Goal: Task Accomplishment & Management: Manage account settings

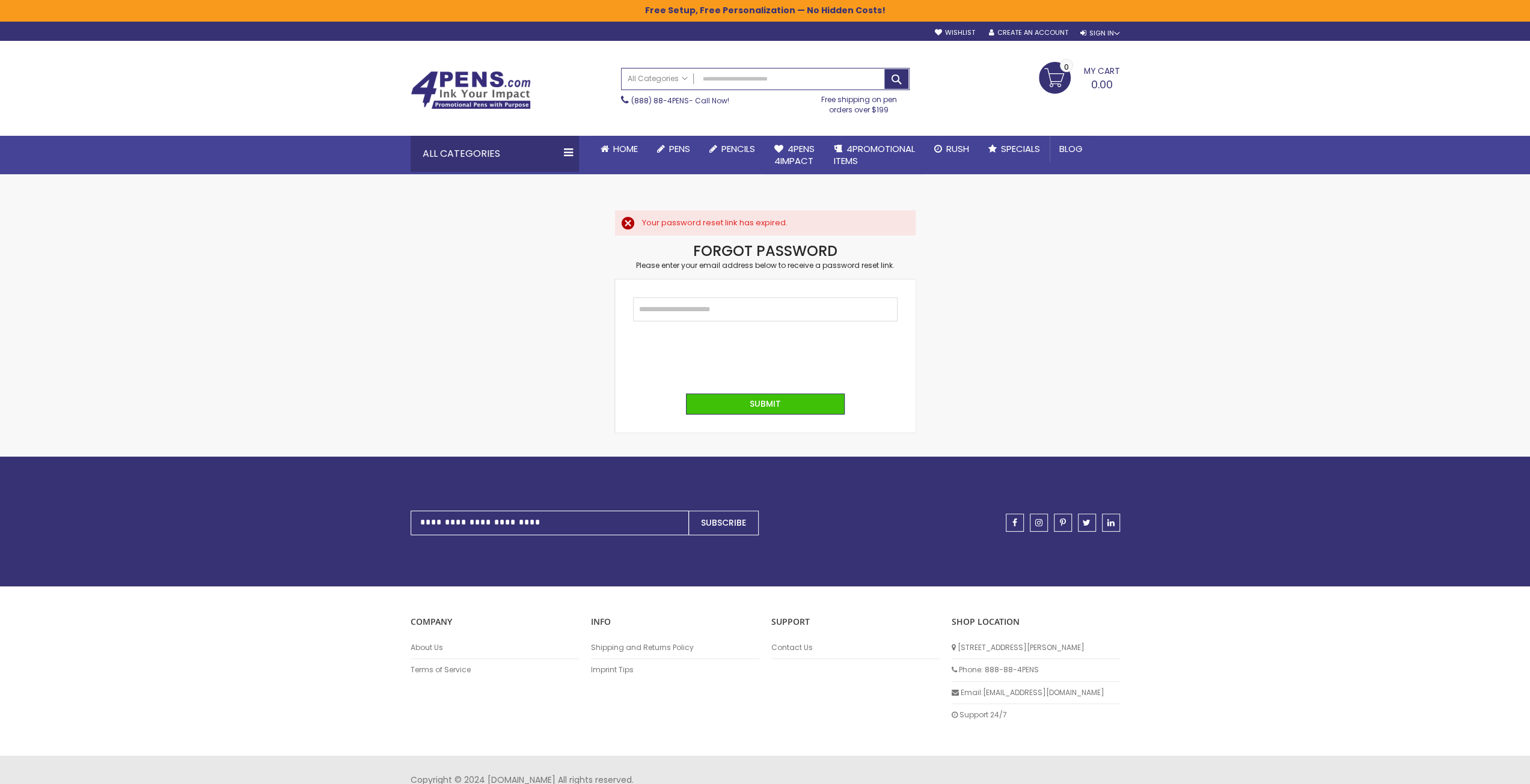
click at [642, 223] on div "Your password reset link has expired." at bounding box center [772, 223] width 261 height 11
click at [656, 307] on input "Email" at bounding box center [765, 309] width 265 height 24
type input "**********"
click at [749, 405] on button "Submit" at bounding box center [765, 404] width 159 height 21
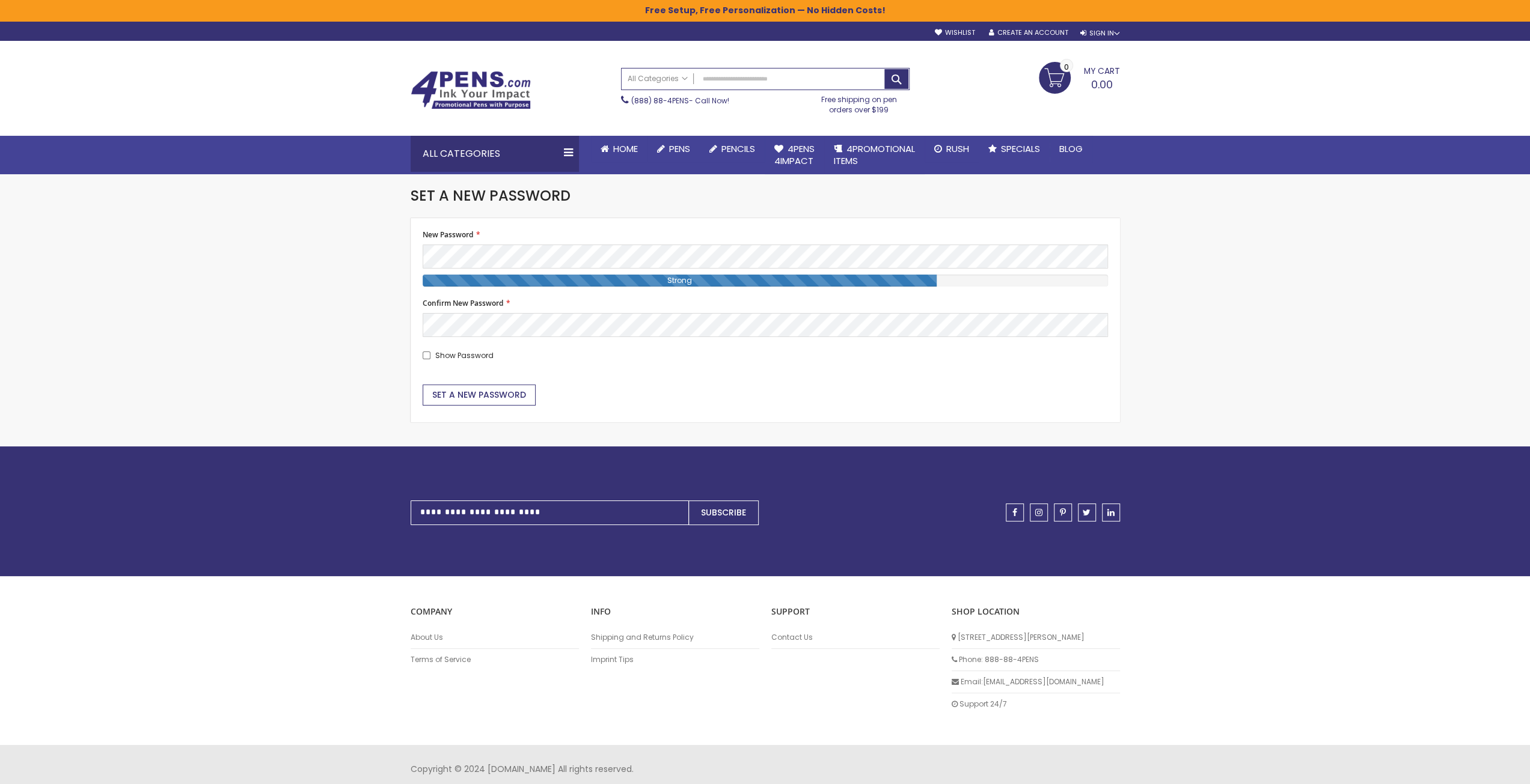
click at [447, 391] on span "Set a New Password" at bounding box center [479, 395] width 94 height 12
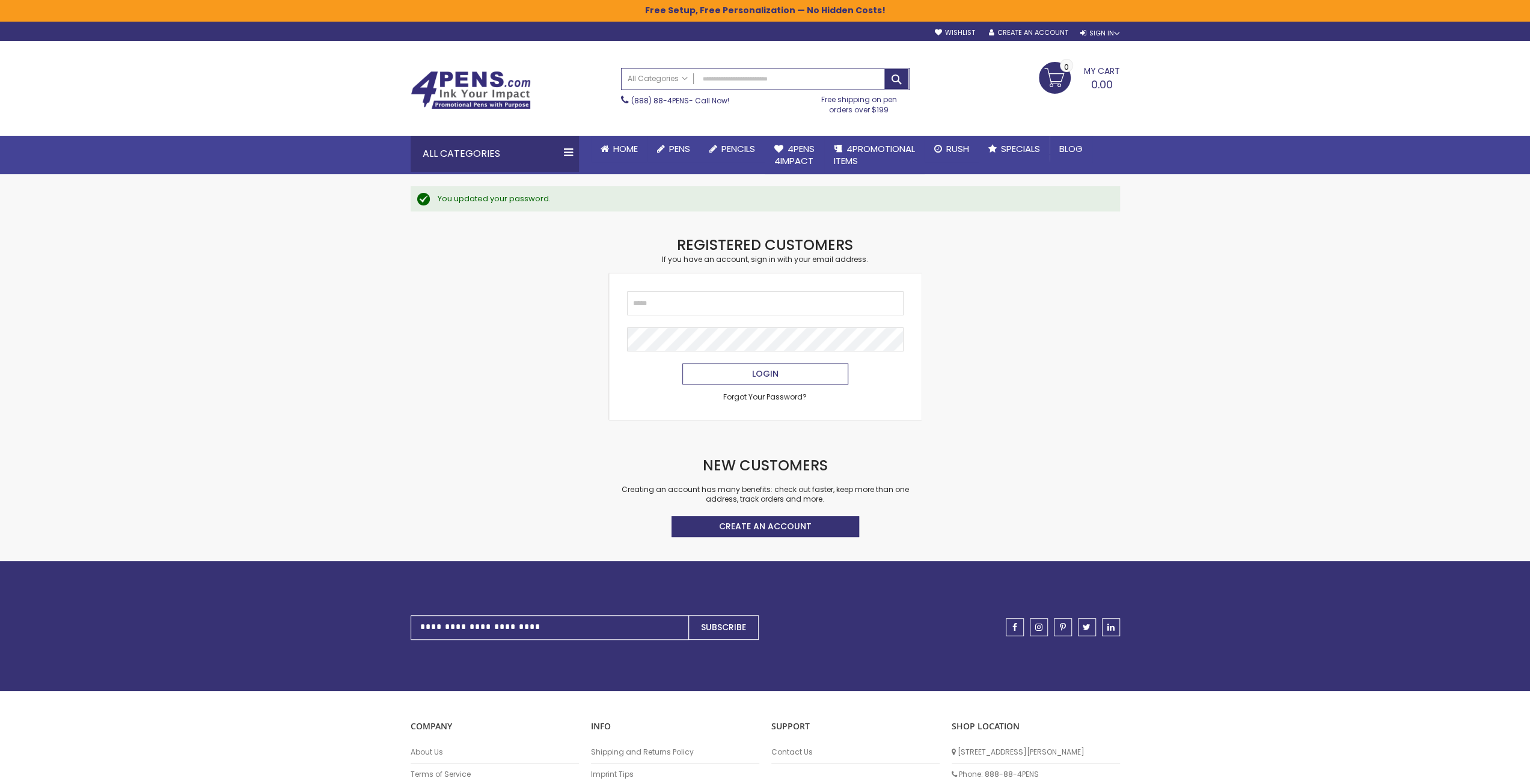
type input "**********"
click at [755, 374] on span "Login" at bounding box center [765, 374] width 26 height 12
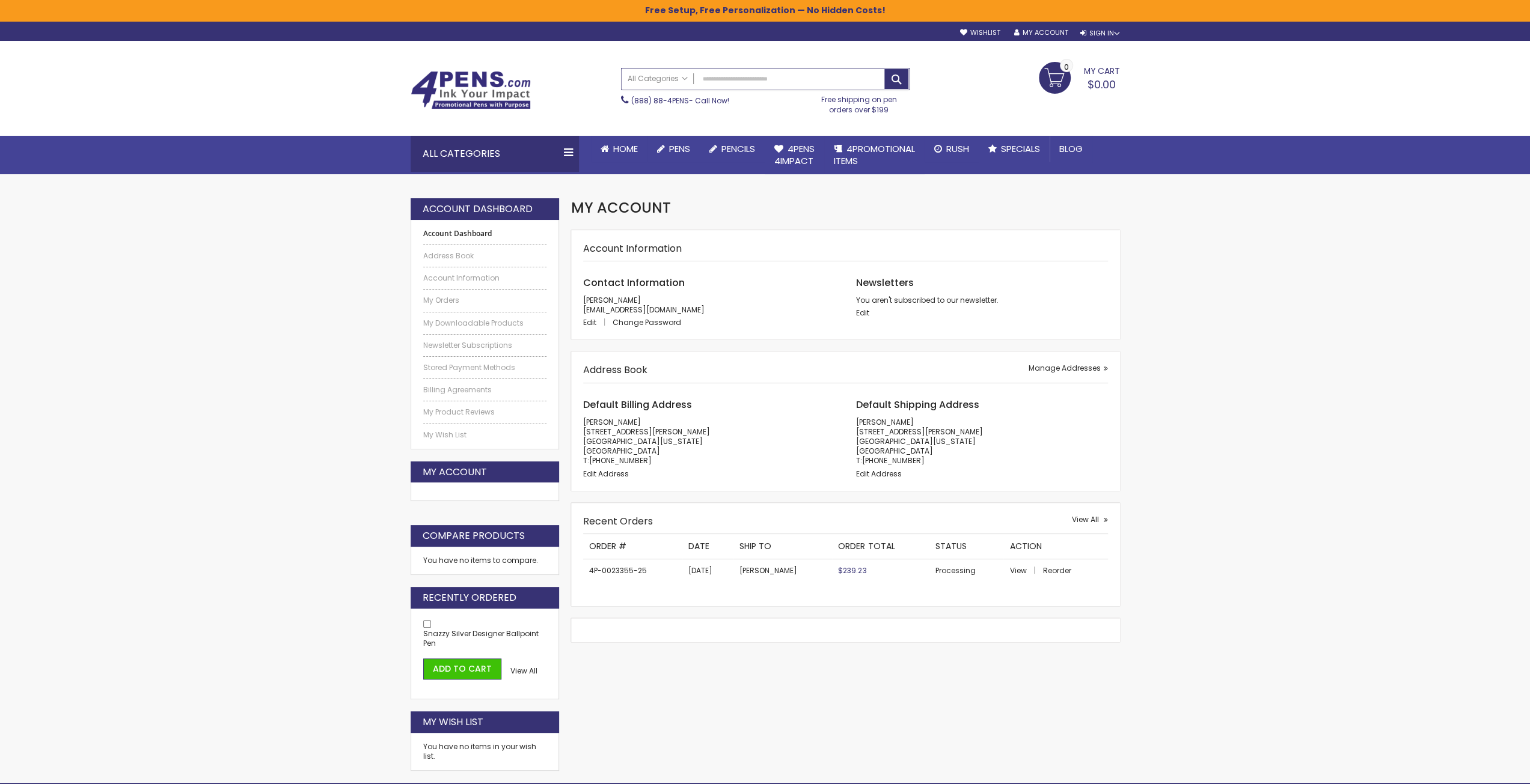
click at [715, 82] on input "Search" at bounding box center [765, 78] width 287 height 21
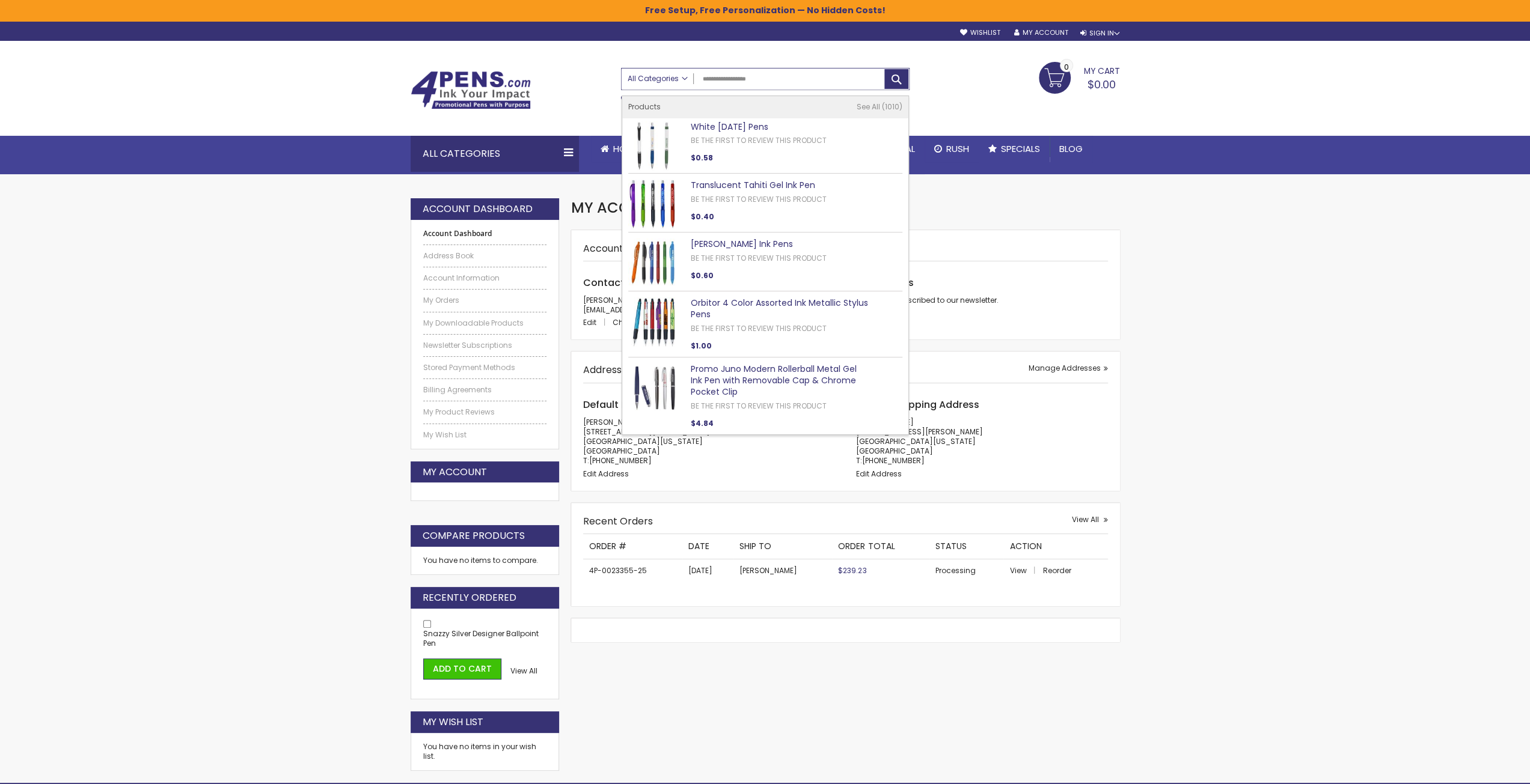
click at [663, 82] on div "All Categories All Categories Pens Plastic Pens Metal Pens Grip Pens Laser Engr…" at bounding box center [765, 78] width 287 height 21
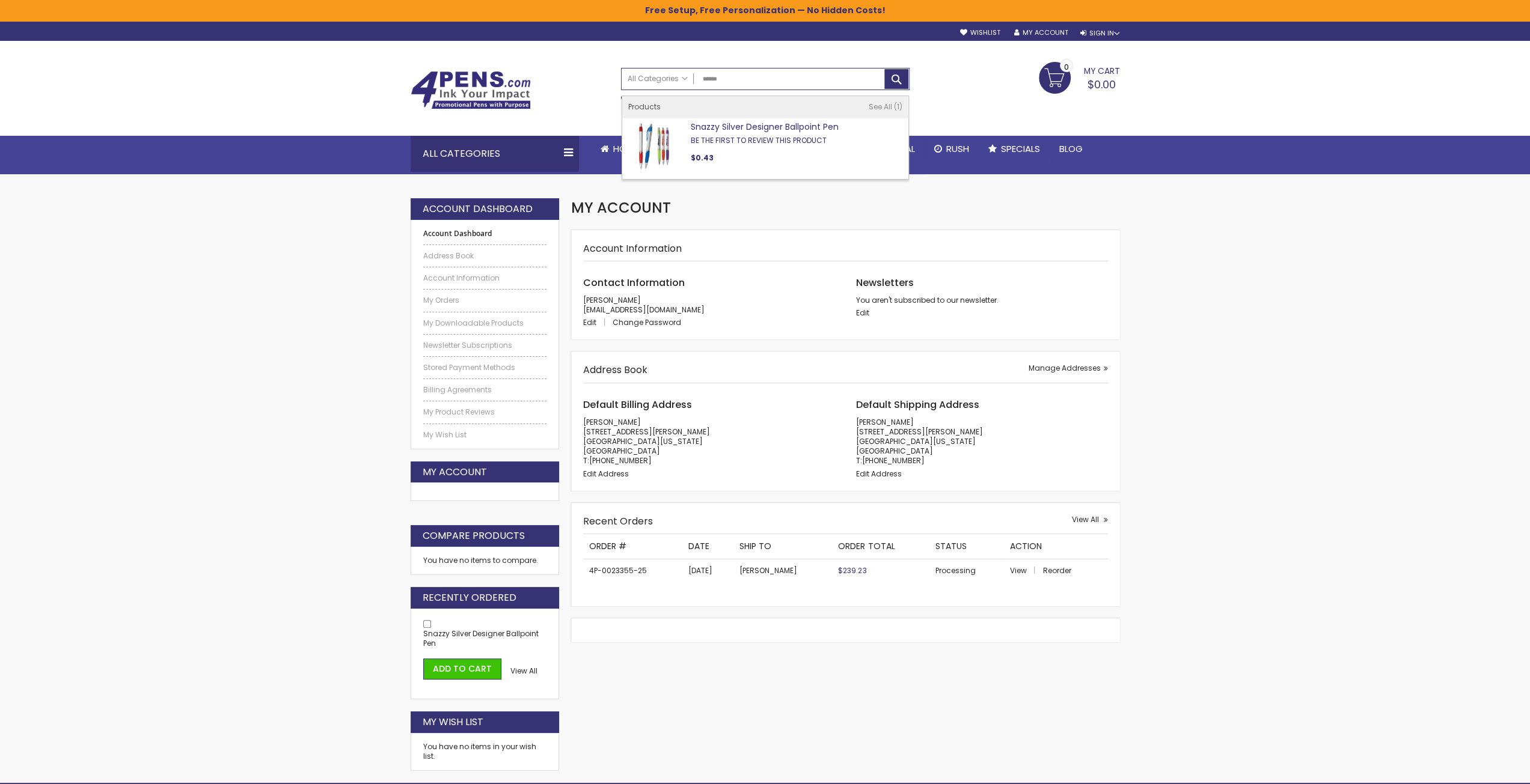
click at [745, 136] on link "Be the first to review this product" at bounding box center [758, 140] width 136 height 10
type input "******"
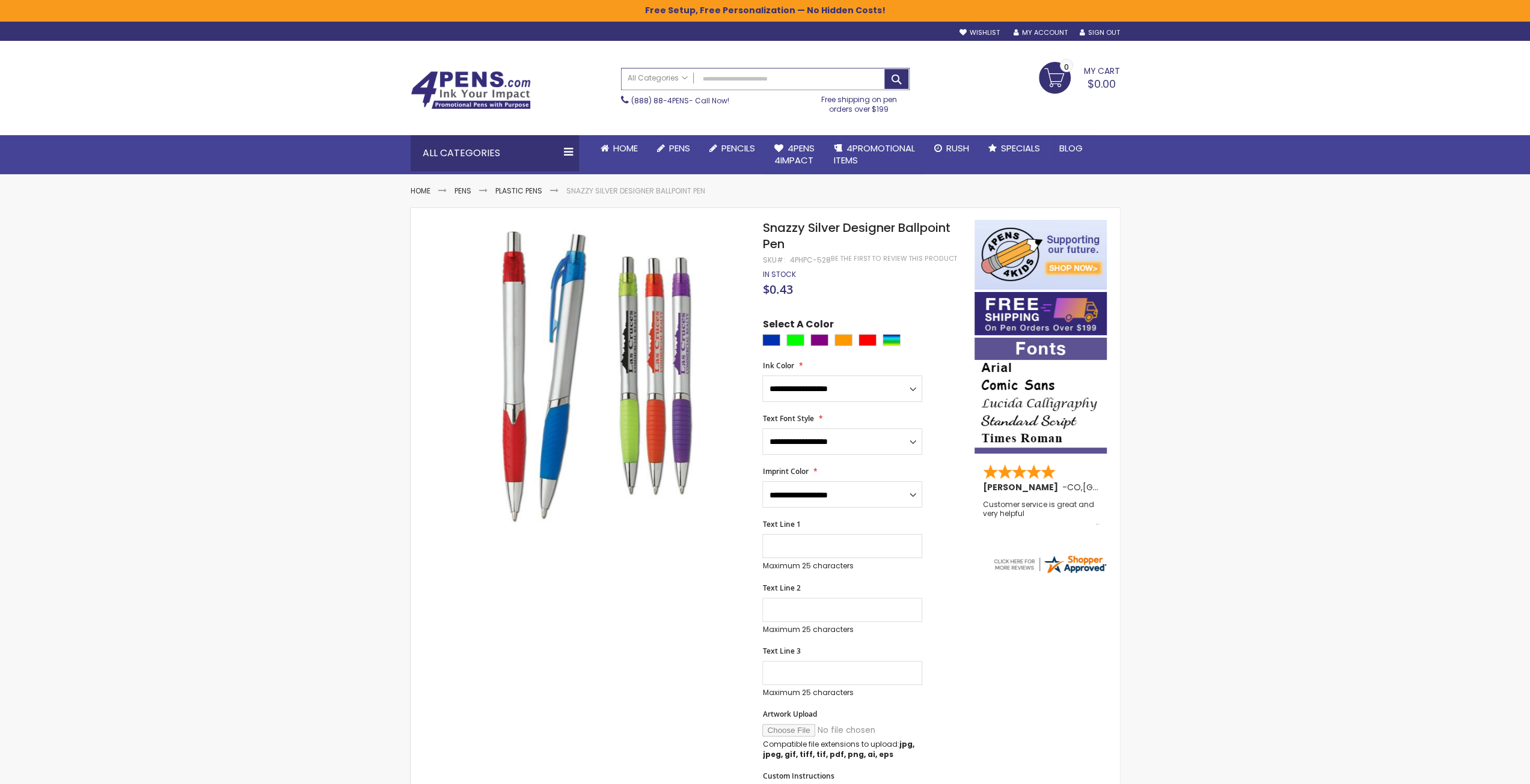
click at [720, 79] on input "Search" at bounding box center [765, 78] width 287 height 21
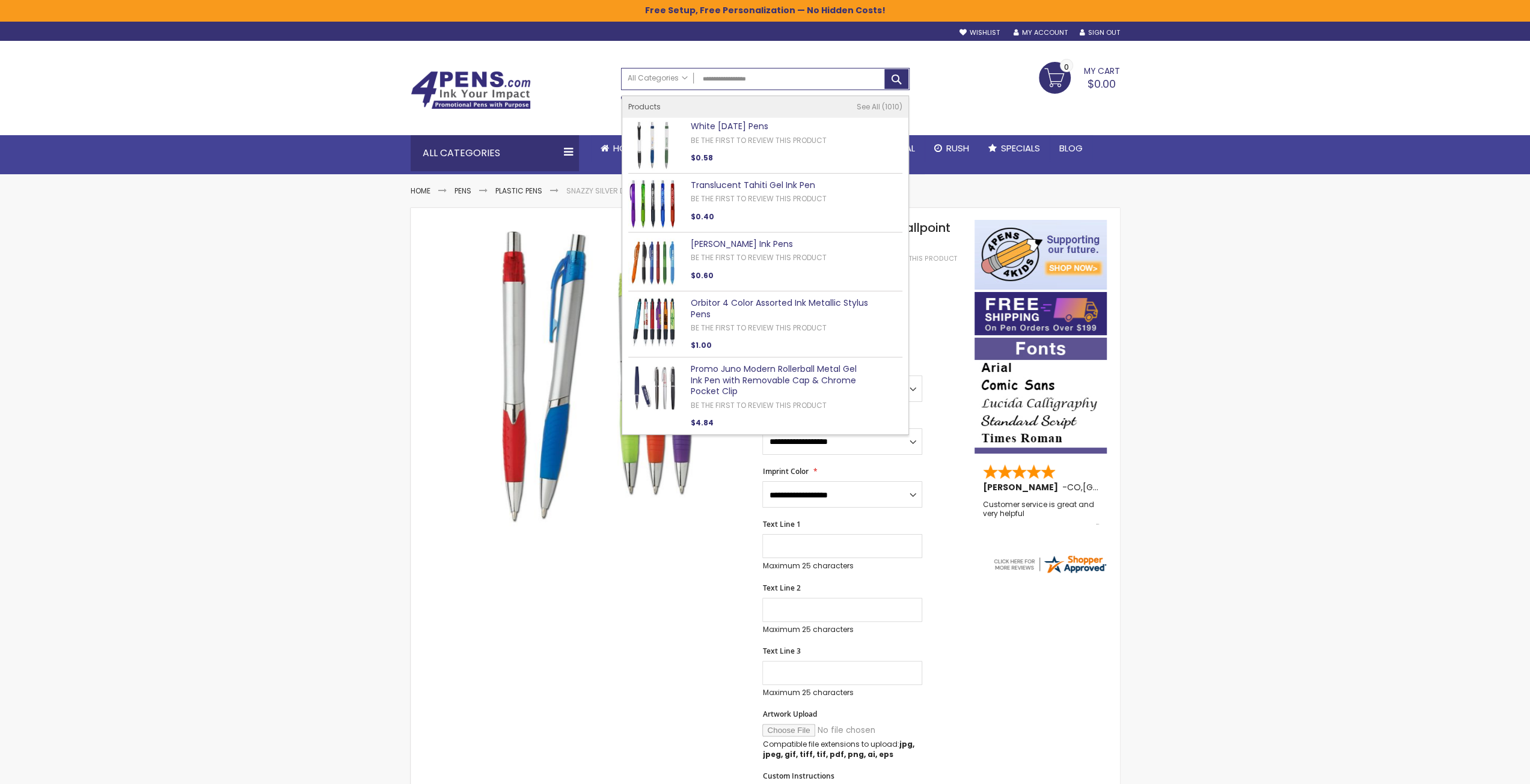
click at [746, 378] on link "Promo Juno Modern Rollerball Metal Gel Ink Pen with Removable Cap & Chrome Pock…" at bounding box center [773, 380] width 166 height 35
type input "**********"
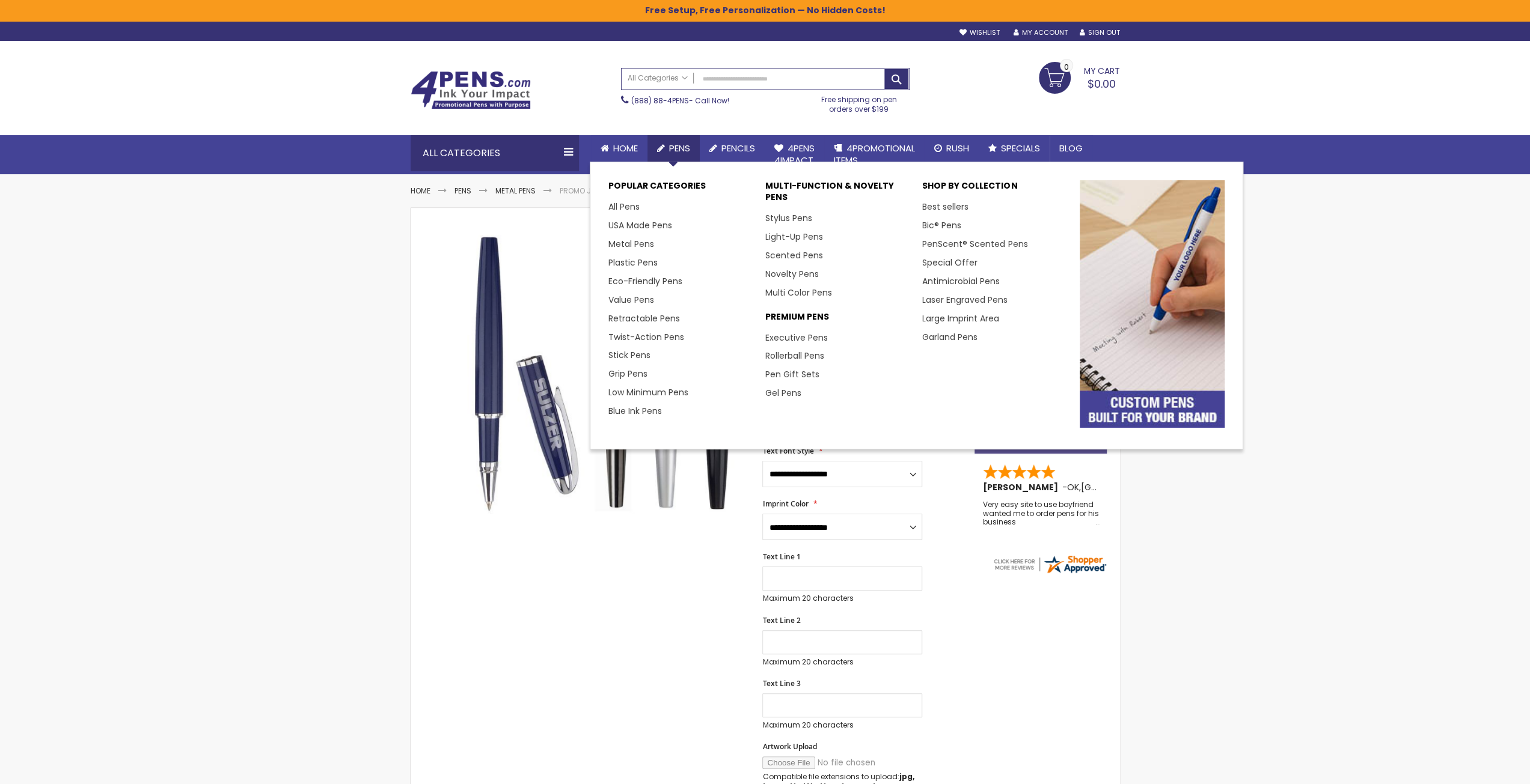
click at [686, 142] on span "Pens" at bounding box center [679, 148] width 21 height 13
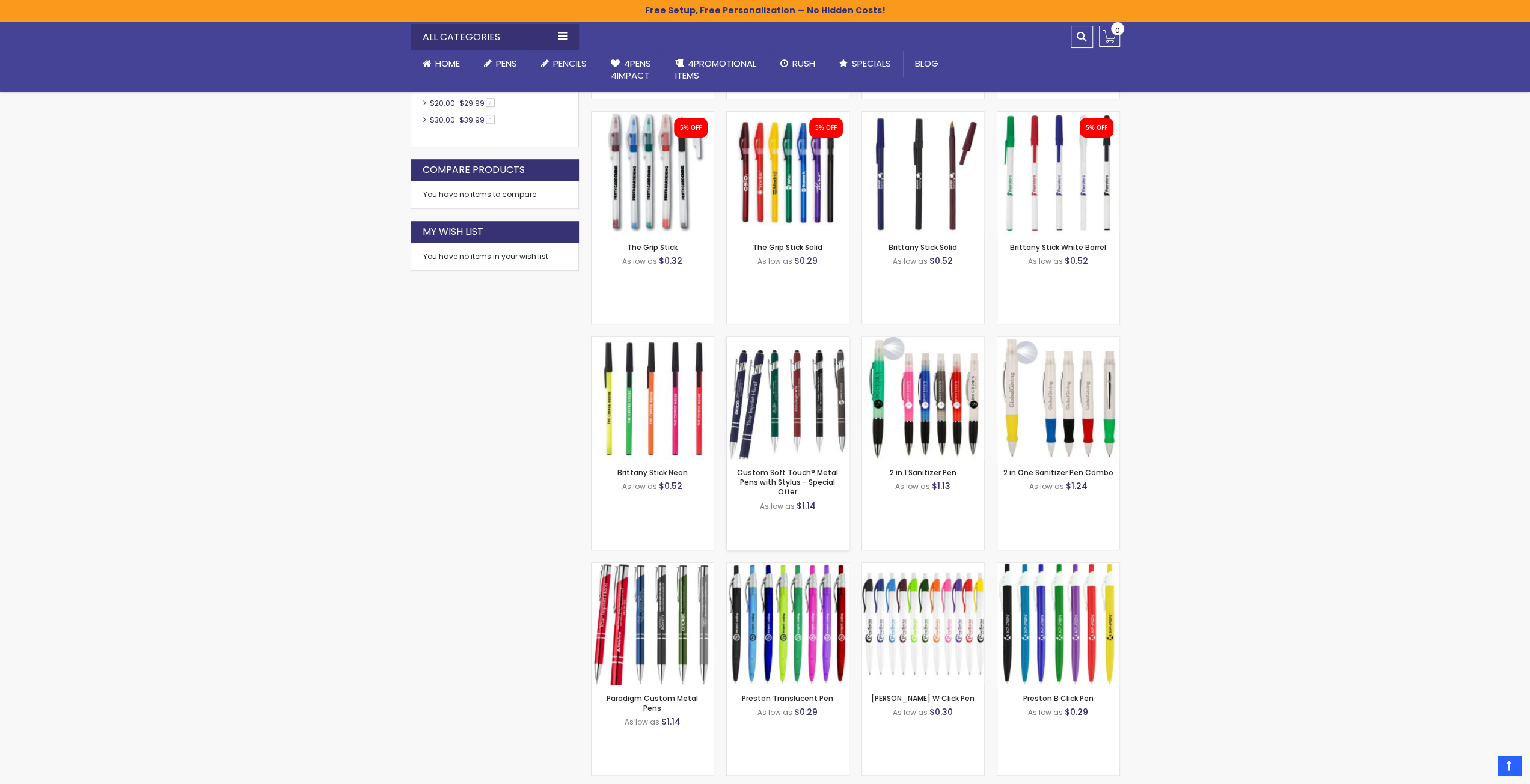
scroll to position [781, 0]
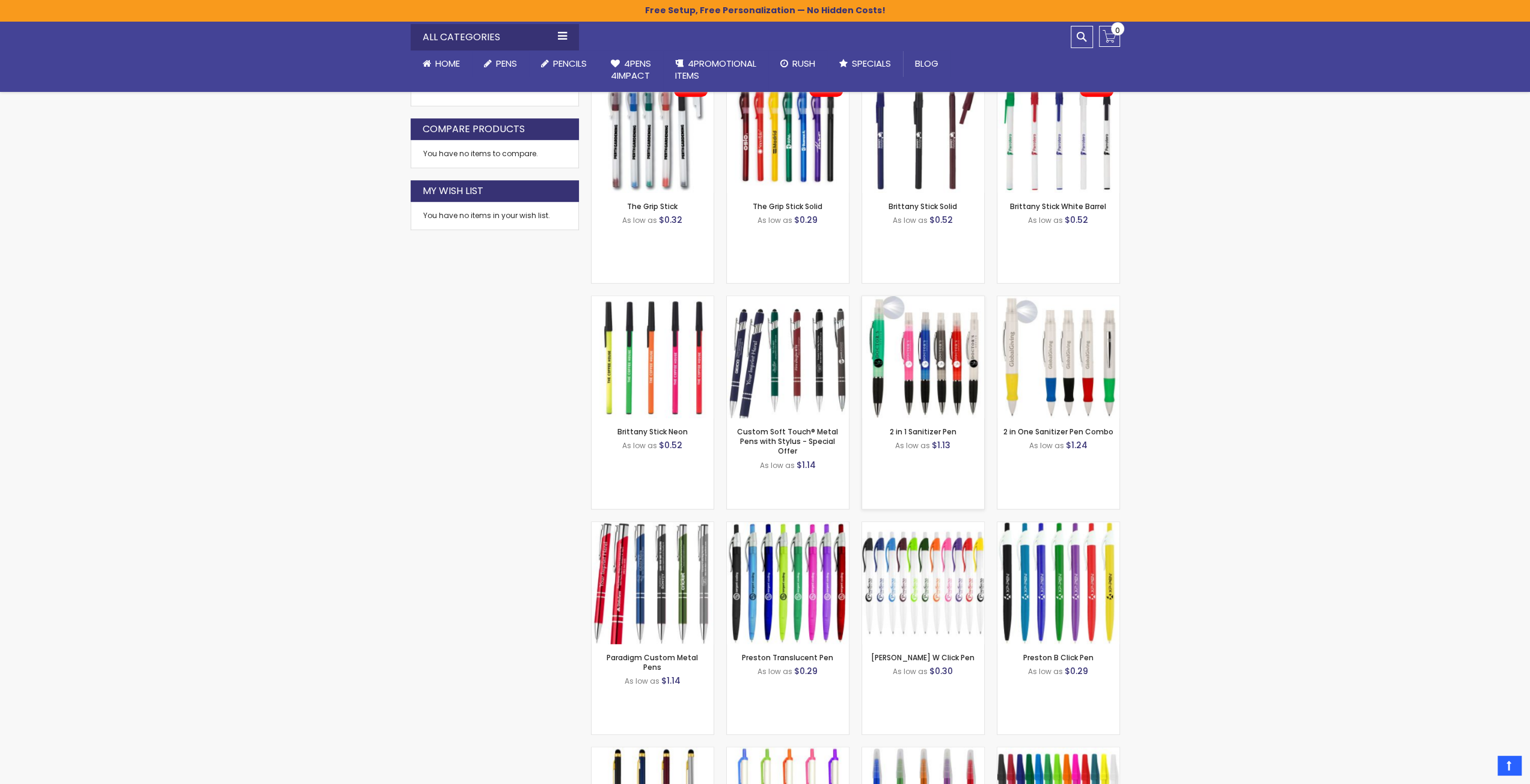
click at [933, 366] on img at bounding box center [923, 357] width 122 height 122
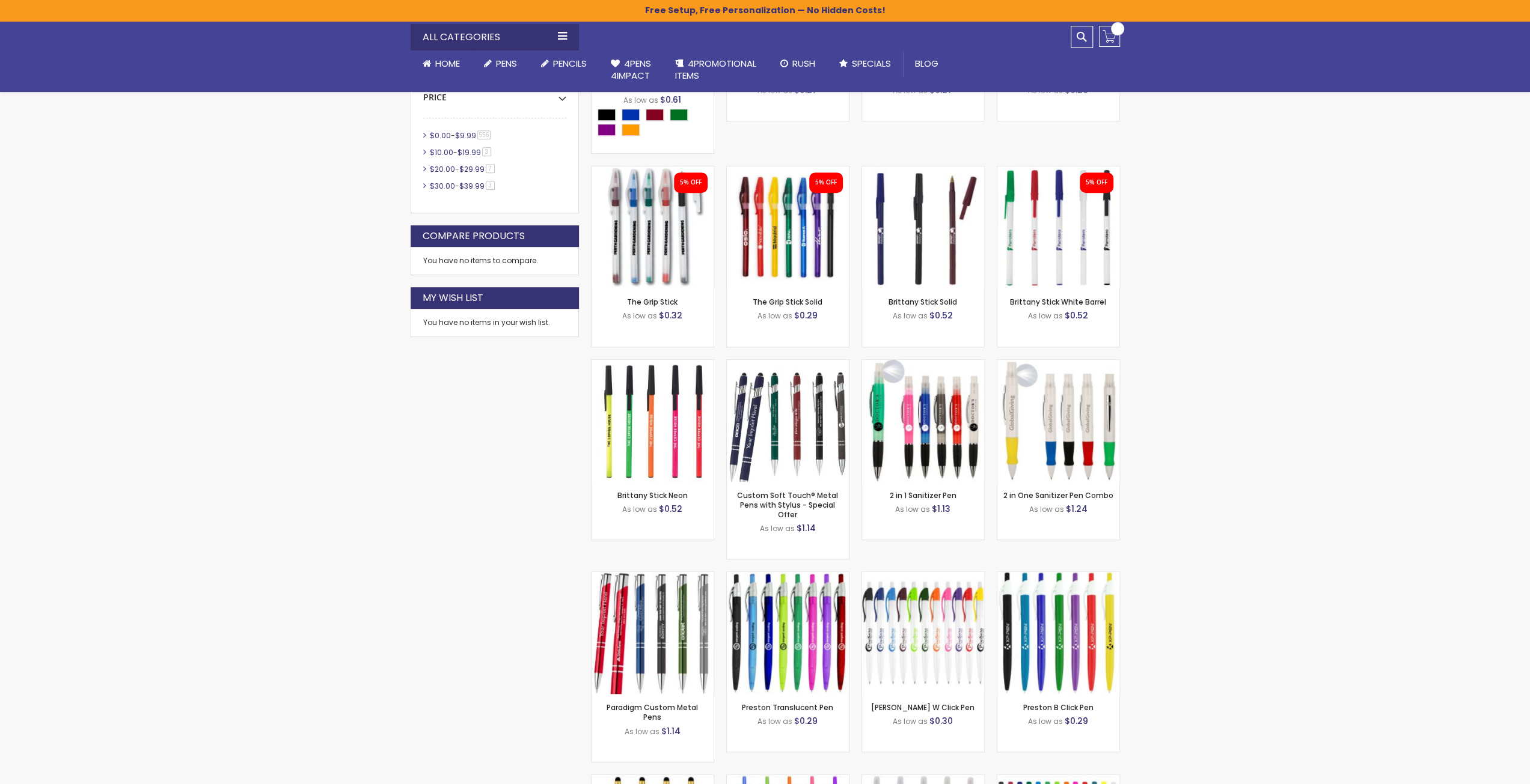
scroll to position [608, 0]
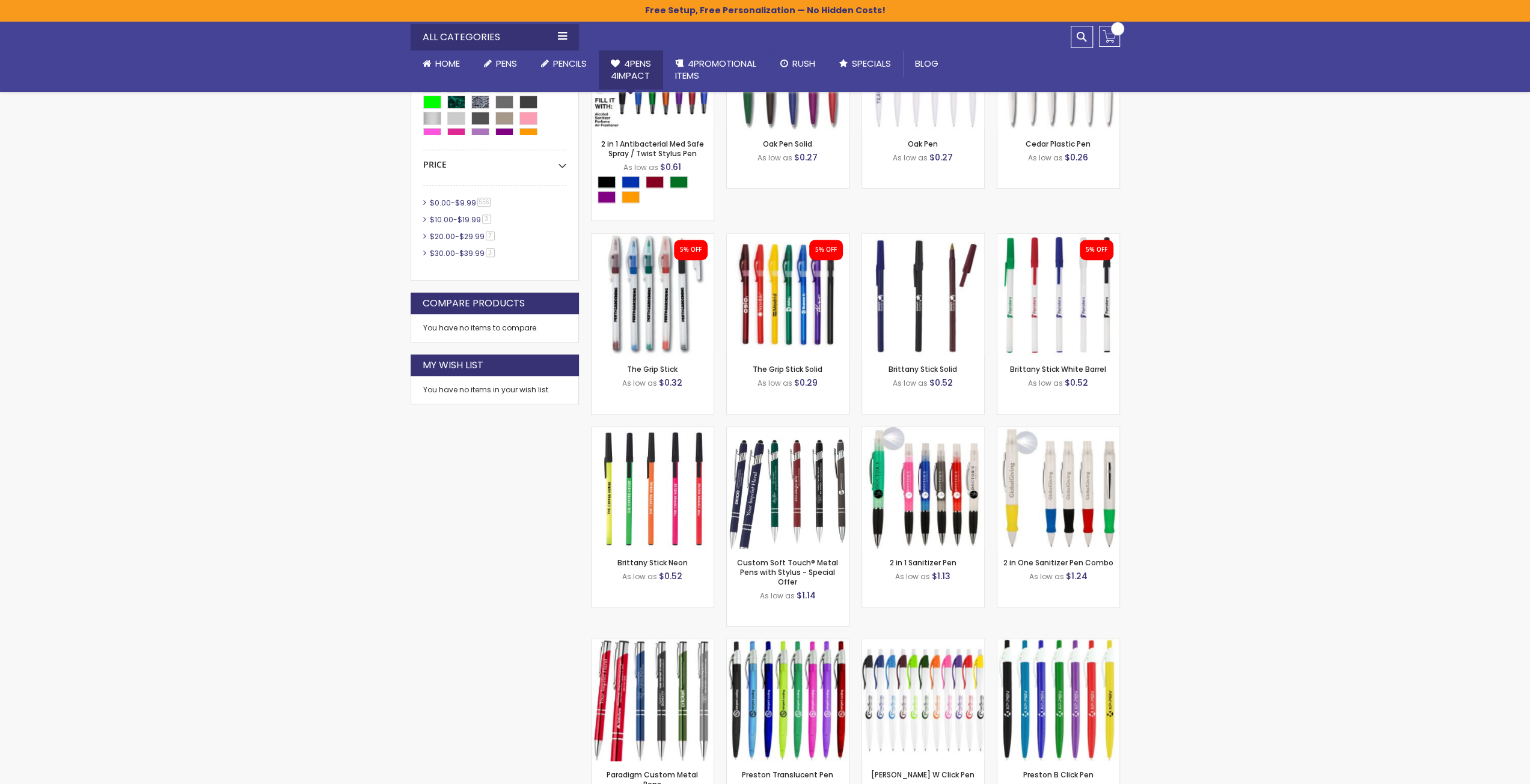
click at [631, 65] on span "4Pens 4impact" at bounding box center [631, 70] width 41 height 24
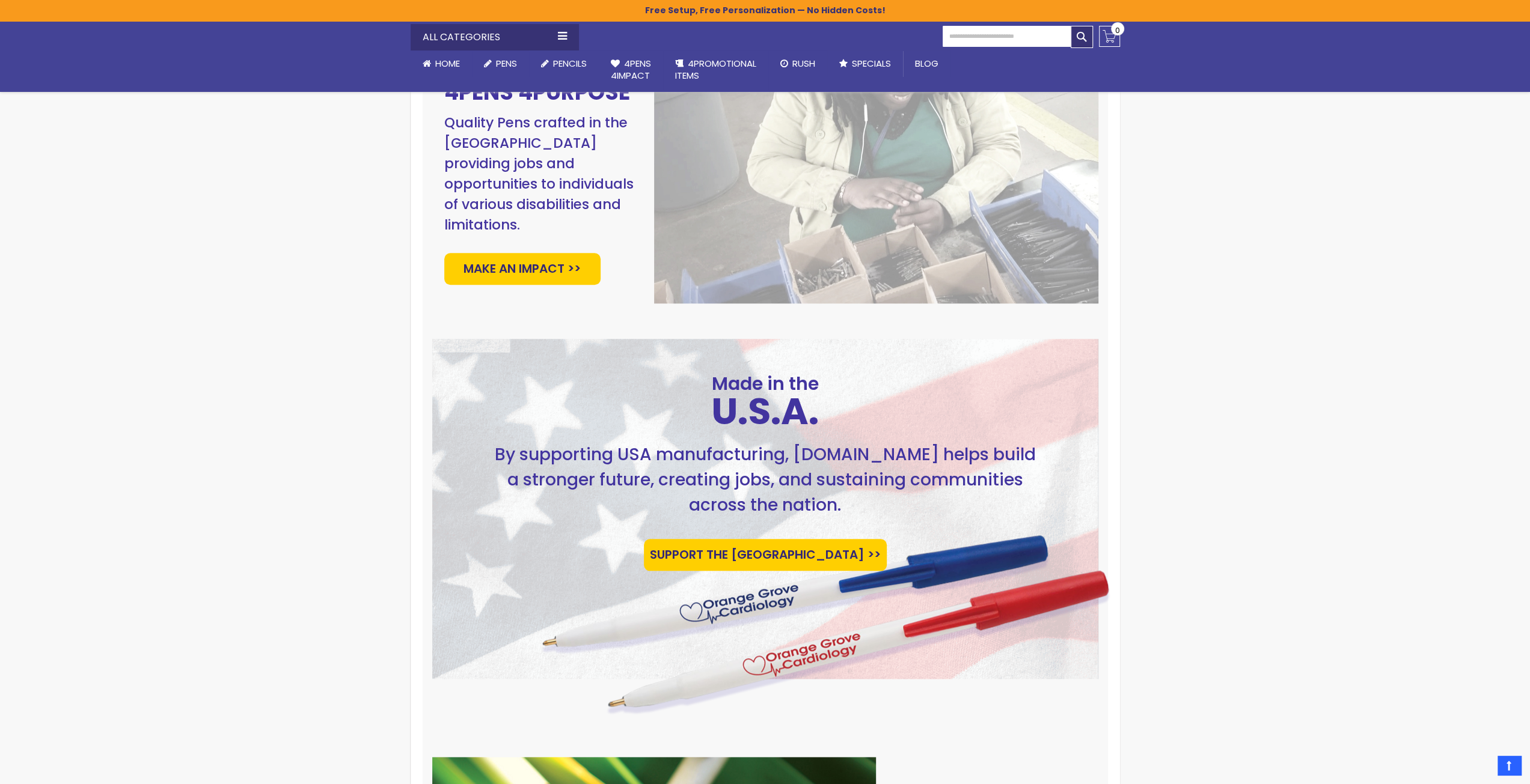
scroll to position [841, 0]
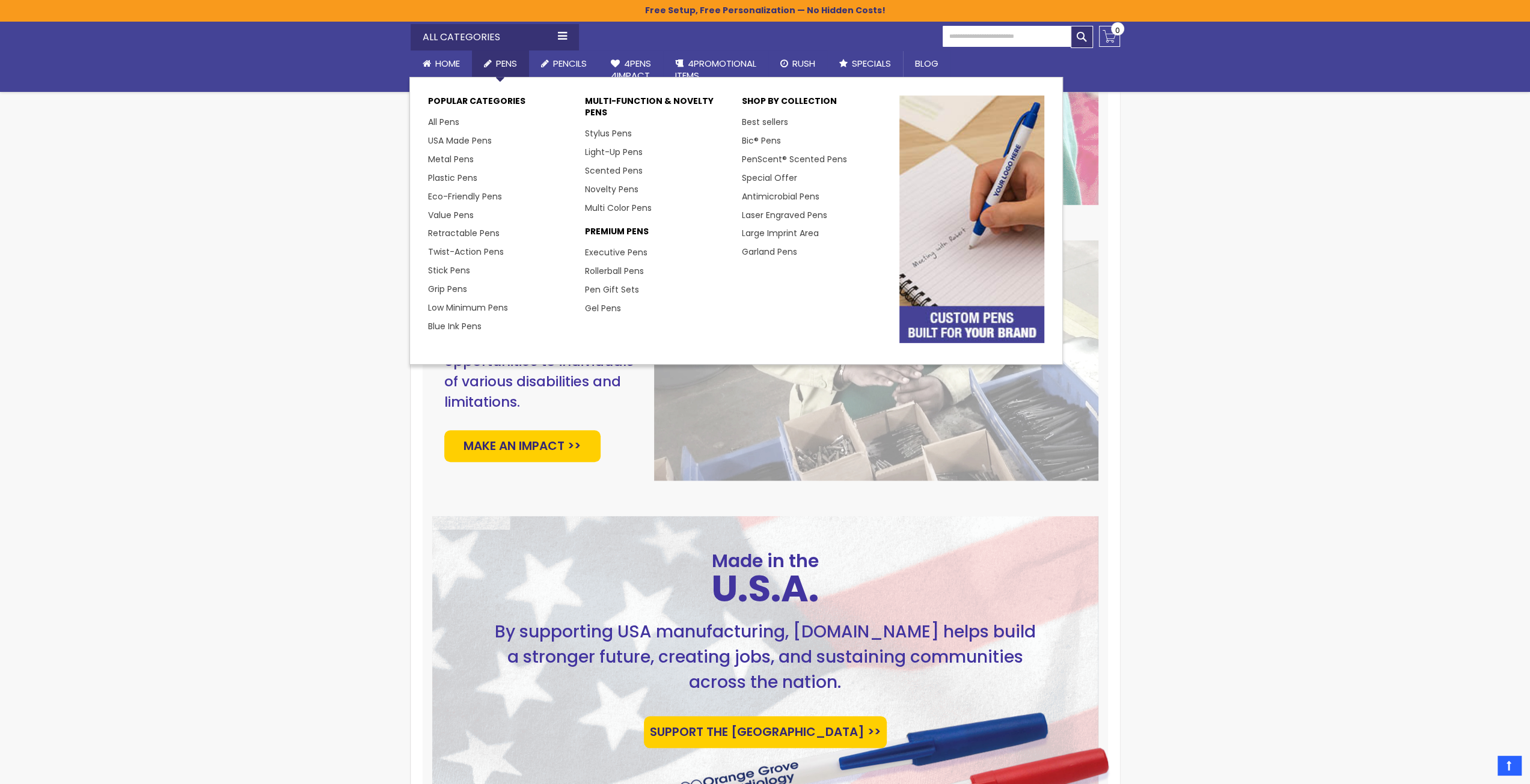
click at [496, 64] on span "Pens" at bounding box center [506, 63] width 21 height 13
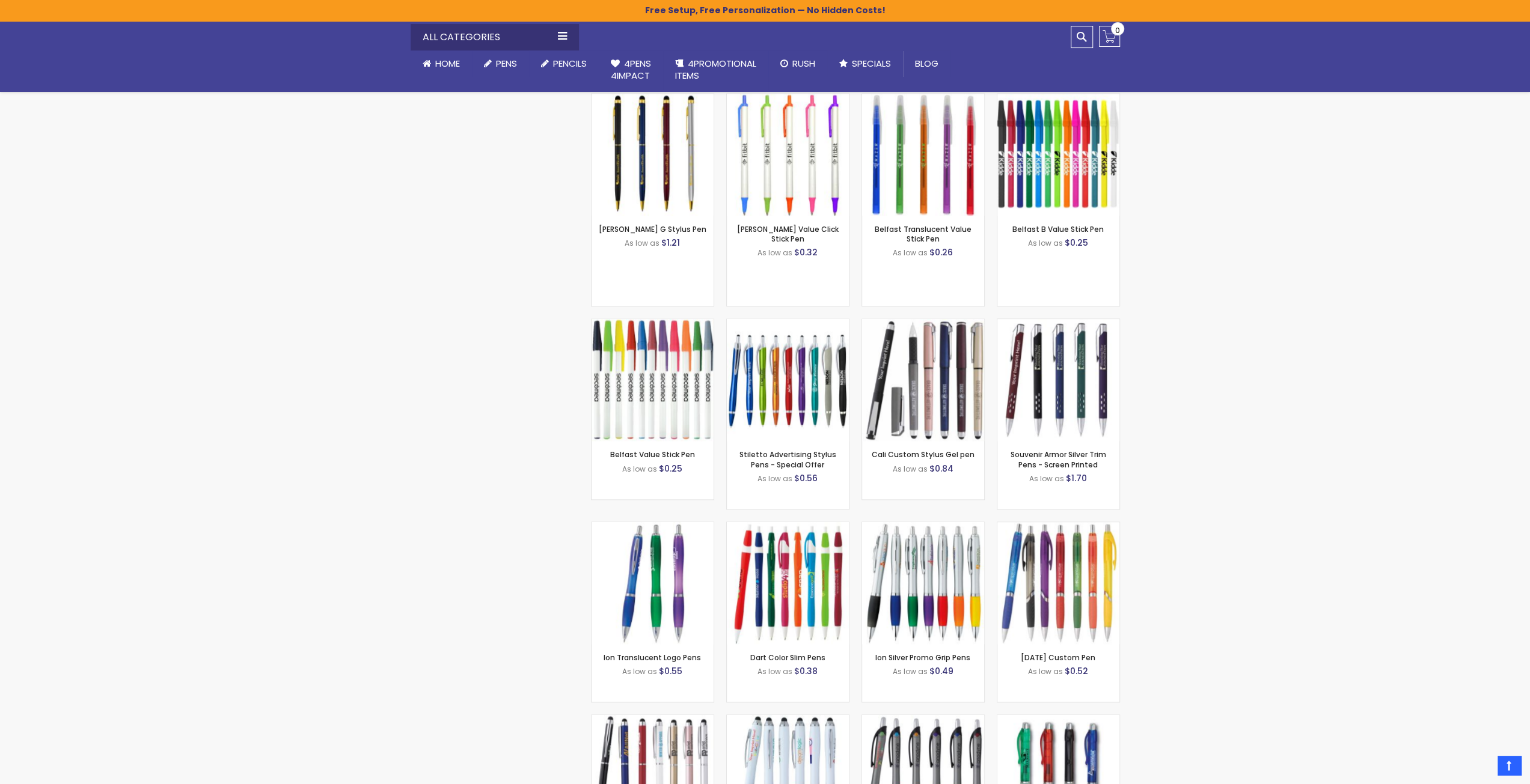
scroll to position [1442, 0]
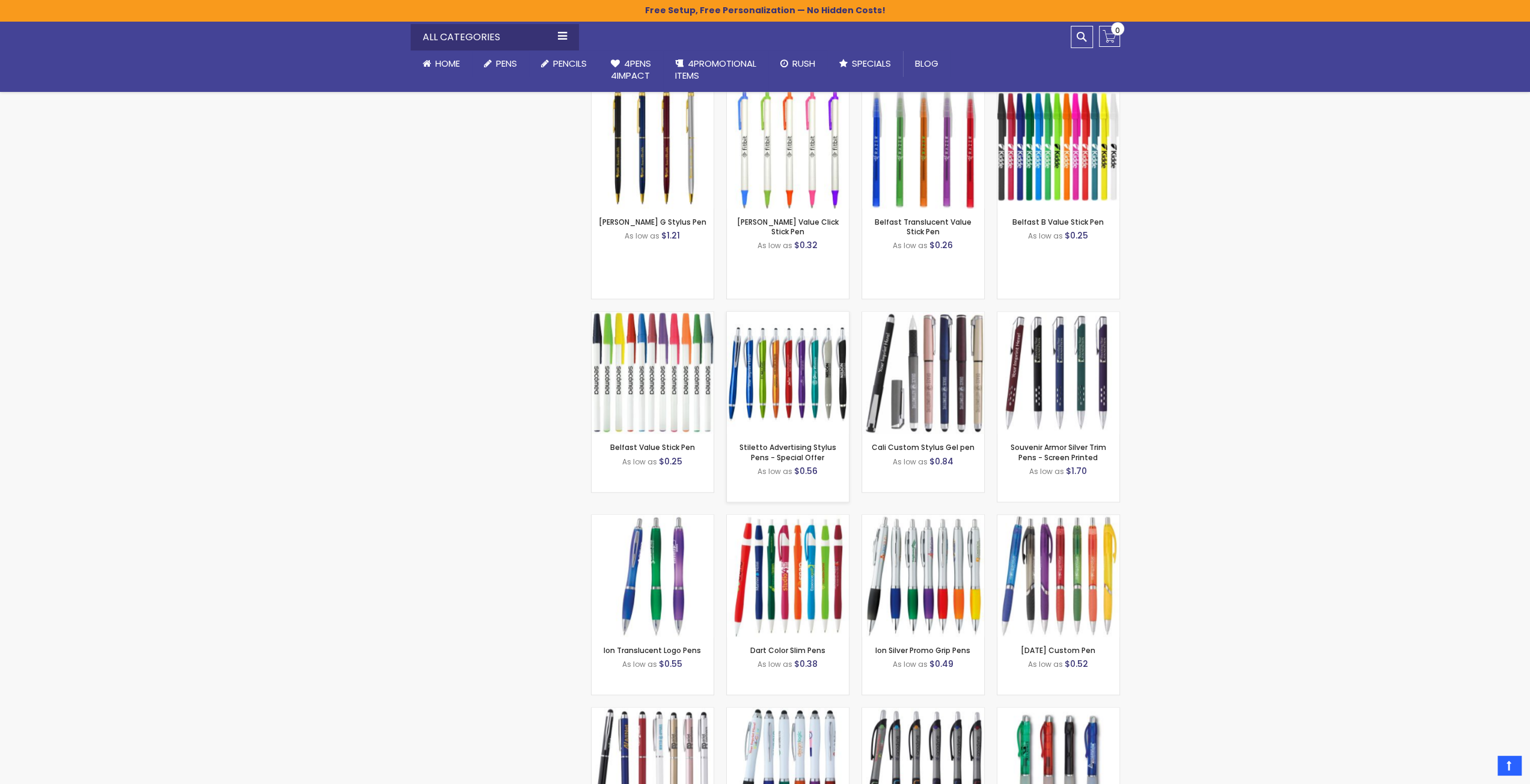
click at [797, 365] on img at bounding box center [788, 373] width 122 height 122
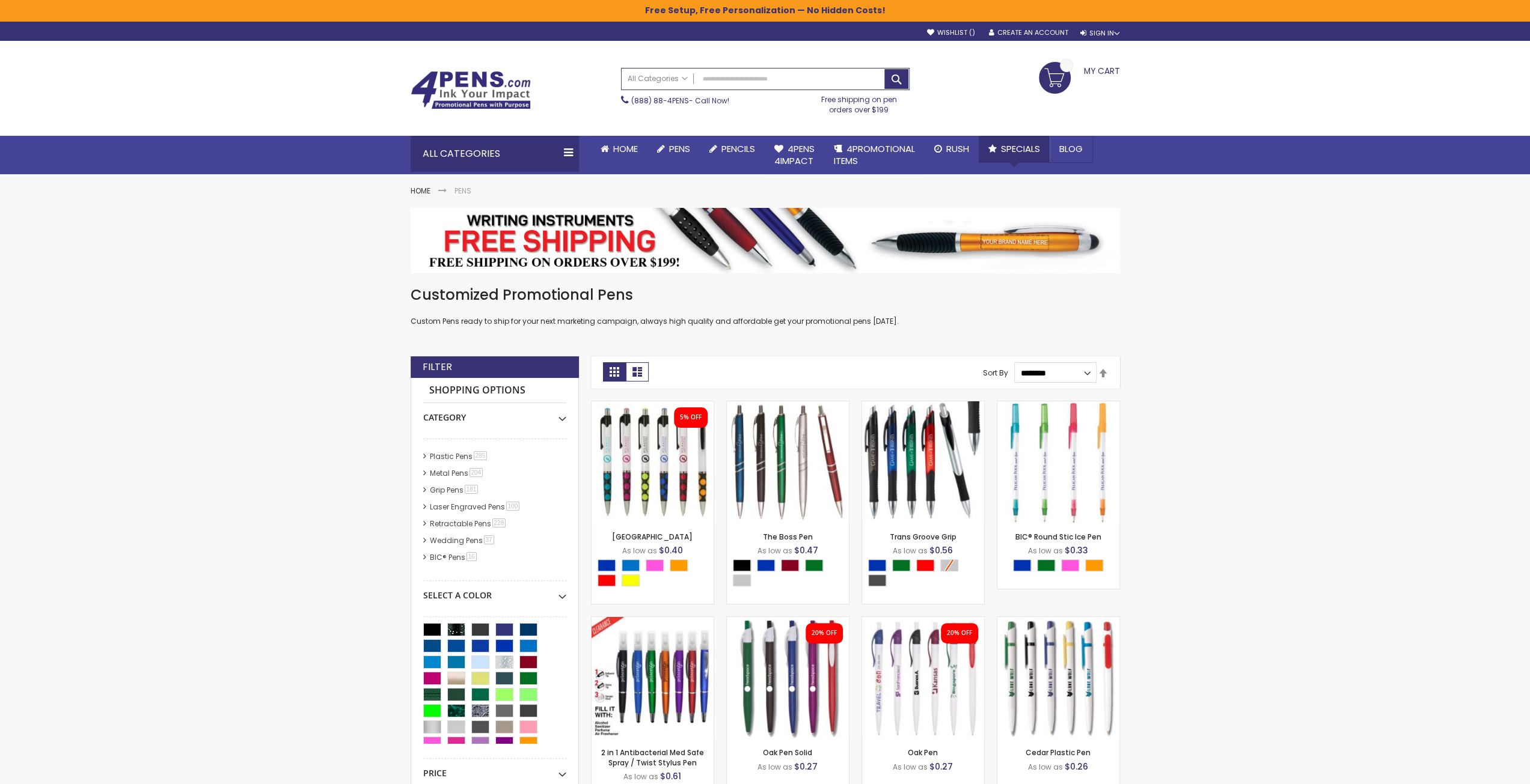
click at [1006, 147] on span "Specials" at bounding box center [1021, 149] width 39 height 13
click at [965, 146] on span "Rush" at bounding box center [958, 149] width 23 height 13
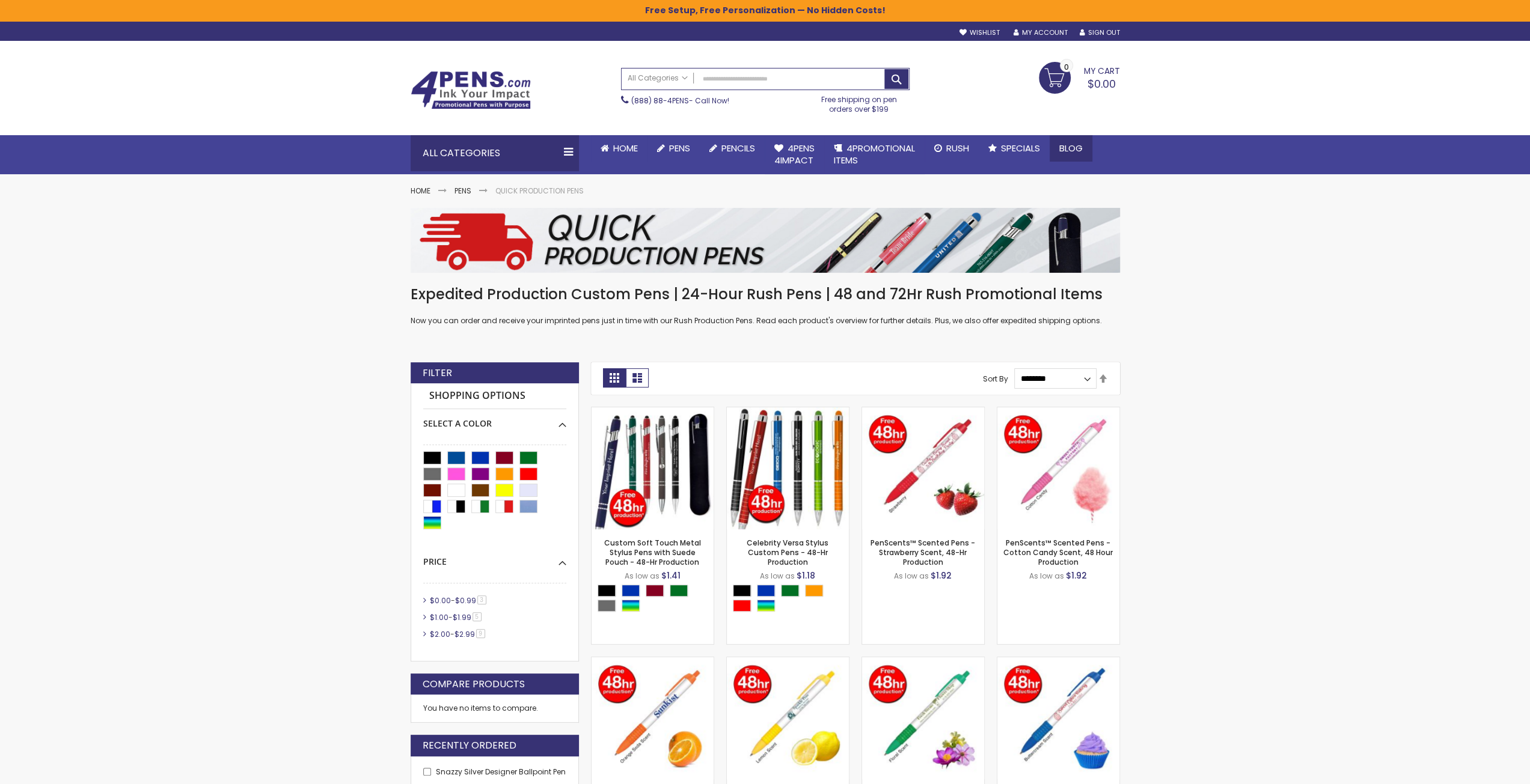
click at [1071, 144] on span "Blog" at bounding box center [1071, 148] width 24 height 13
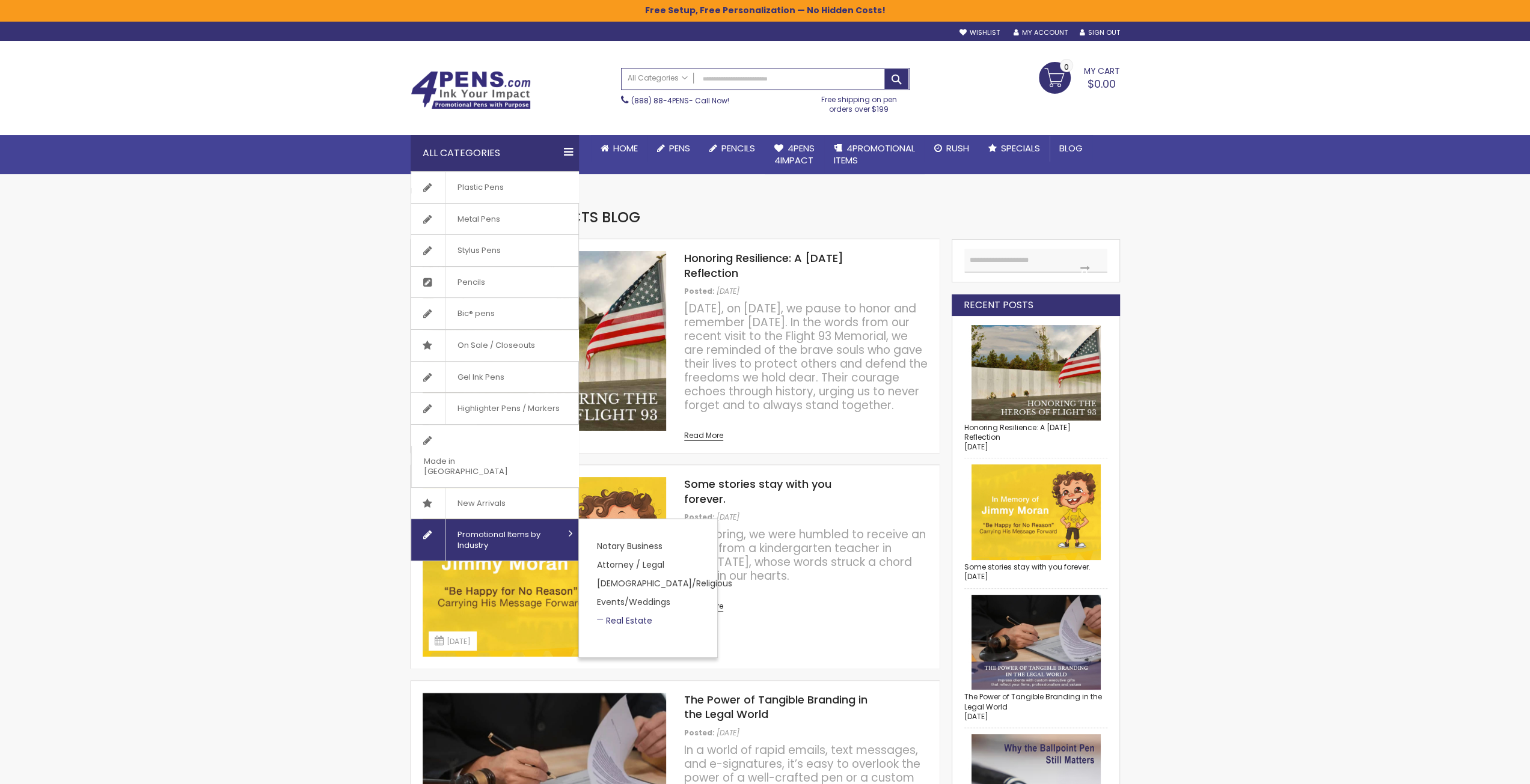
click at [620, 615] on link "Real Estate" at bounding box center [625, 621] width 55 height 12
